Goal: Complete application form: Complete application form

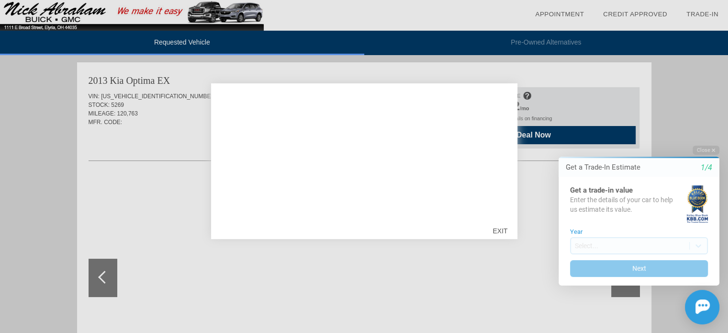
click at [500, 230] on div "EXIT" at bounding box center [500, 230] width 34 height 29
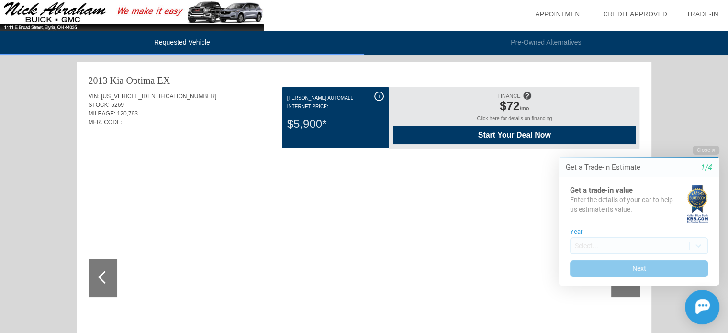
click at [418, 197] on div at bounding box center [365, 278] width 552 height 209
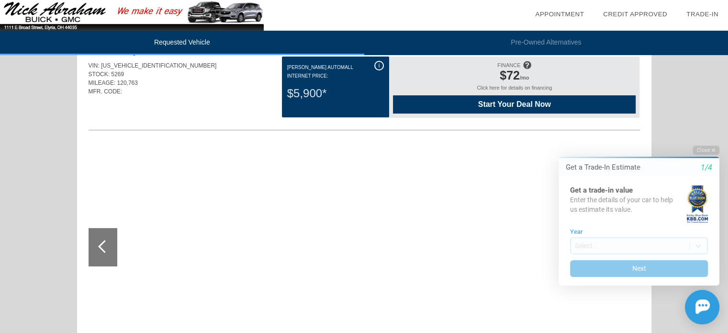
scroll to position [48, 0]
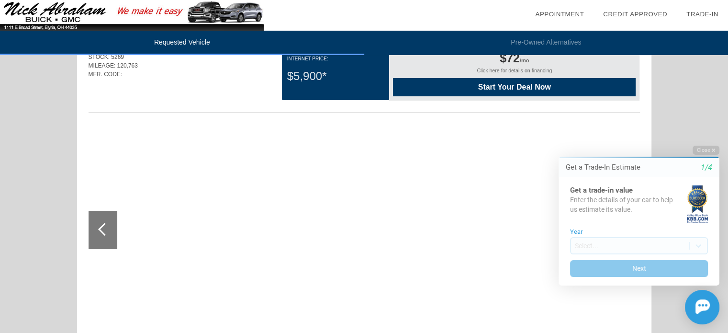
click at [530, 87] on span "Start Your Deal Now" at bounding box center [514, 87] width 219 height 9
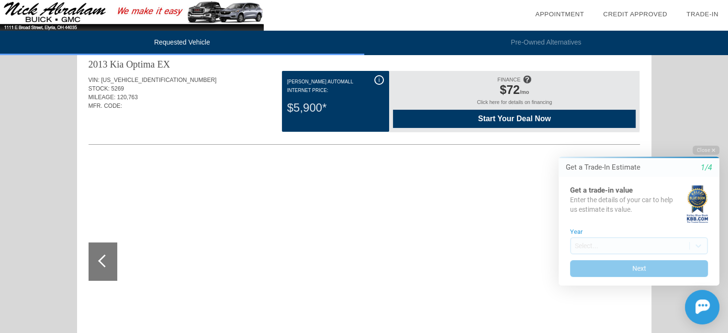
scroll to position [0, 0]
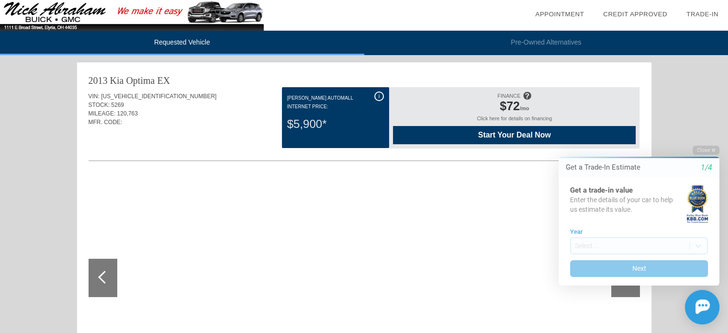
click at [478, 137] on span "Start Your Deal Now" at bounding box center [514, 135] width 219 height 9
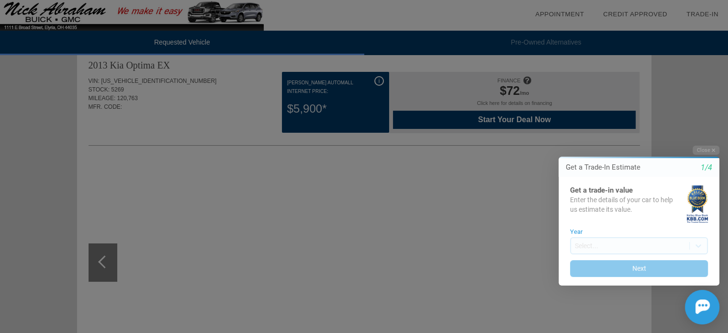
scroll to position [8, 0]
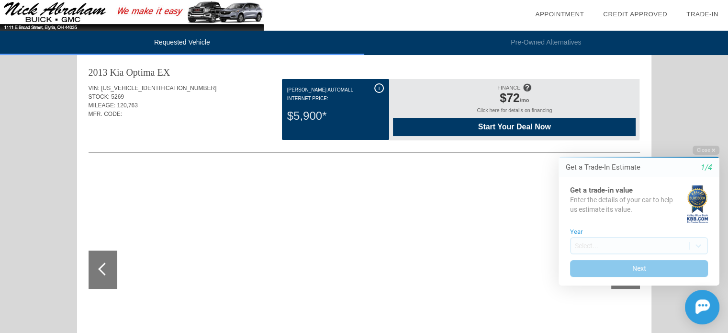
click at [379, 86] on span "i" at bounding box center [379, 88] width 1 height 7
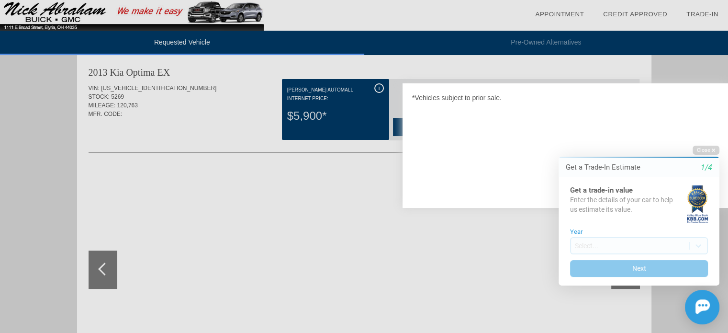
click at [357, 101] on div at bounding box center [364, 166] width 728 height 333
click at [349, 190] on div at bounding box center [364, 166] width 728 height 333
click at [377, 85] on div at bounding box center [364, 166] width 728 height 333
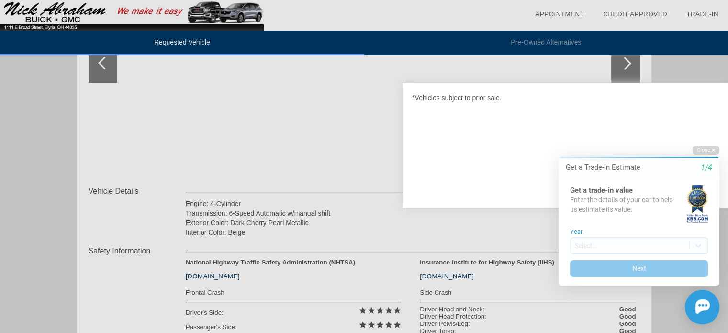
scroll to position [239, 0]
